Goal: Task Accomplishment & Management: Use online tool/utility

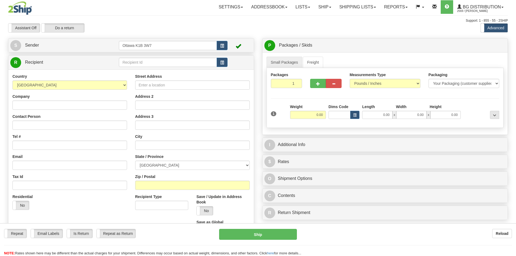
click at [150, 70] on div "Country [GEOGRAPHIC_DATA] [GEOGRAPHIC_DATA] [GEOGRAPHIC_DATA] [GEOGRAPHIC_DATA]…" at bounding box center [130, 156] width 245 height 174
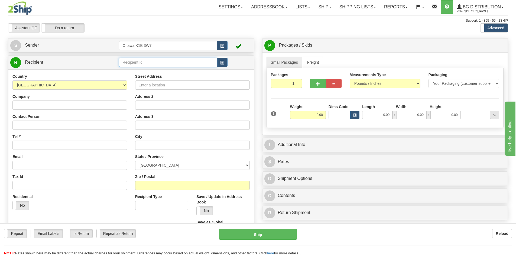
click at [151, 65] on input "text" at bounding box center [168, 62] width 98 height 9
click at [162, 72] on div "910979" at bounding box center [167, 71] width 93 height 6
type input "910979"
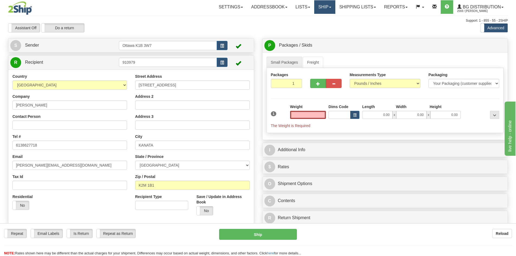
type input "0.00"
click at [320, 8] on link "Ship" at bounding box center [324, 7] width 21 height 14
click at [320, 17] on link "Ship Screen" at bounding box center [313, 18] width 43 height 7
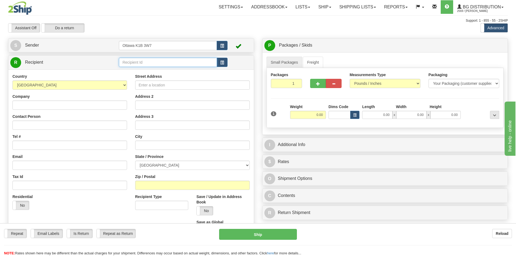
click at [164, 61] on input "text" at bounding box center [168, 62] width 98 height 9
click at [152, 64] on input "text" at bounding box center [168, 62] width 98 height 9
